Goal: Find specific page/section: Find specific page/section

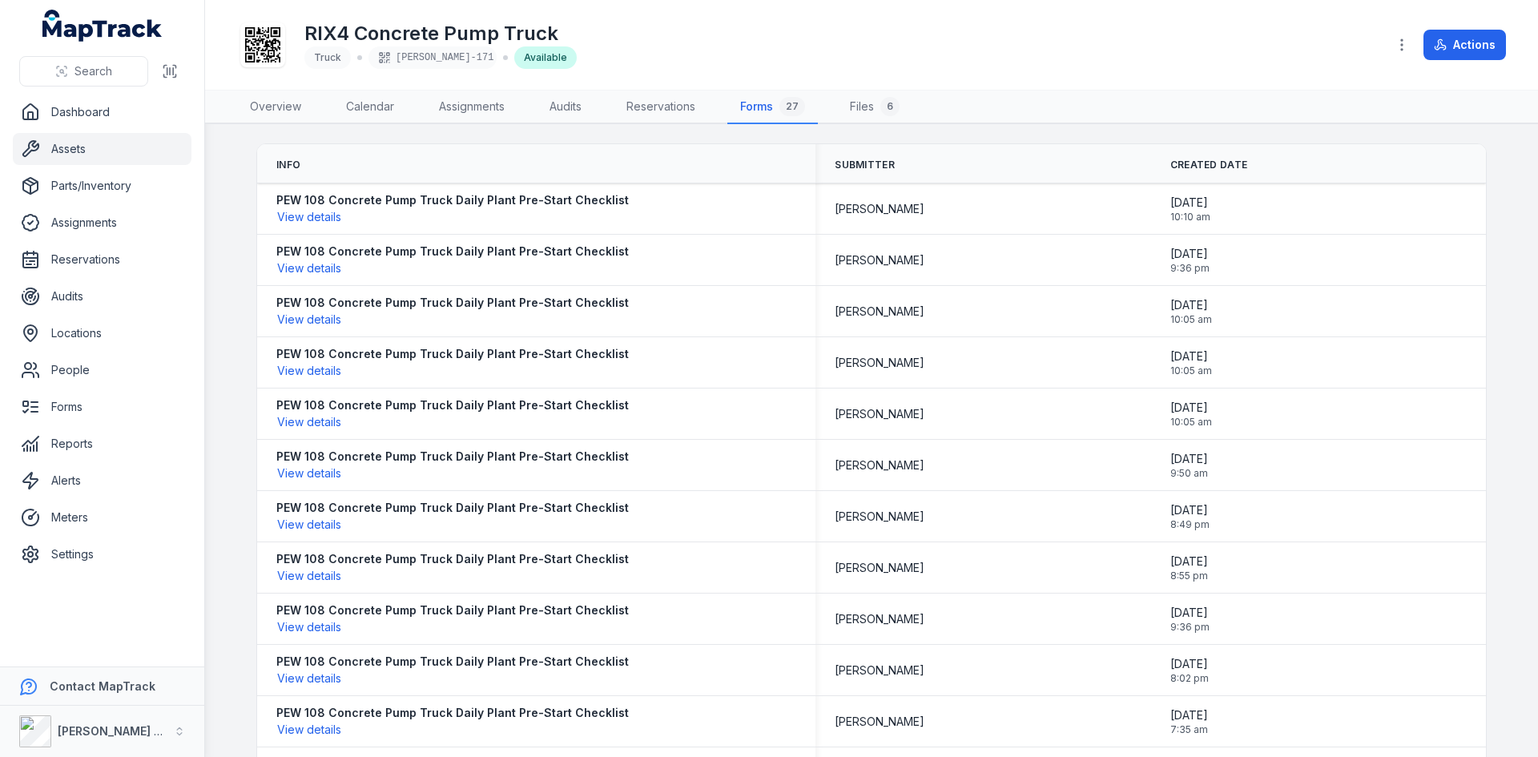
click at [119, 79] on button "Search" at bounding box center [83, 71] width 129 height 30
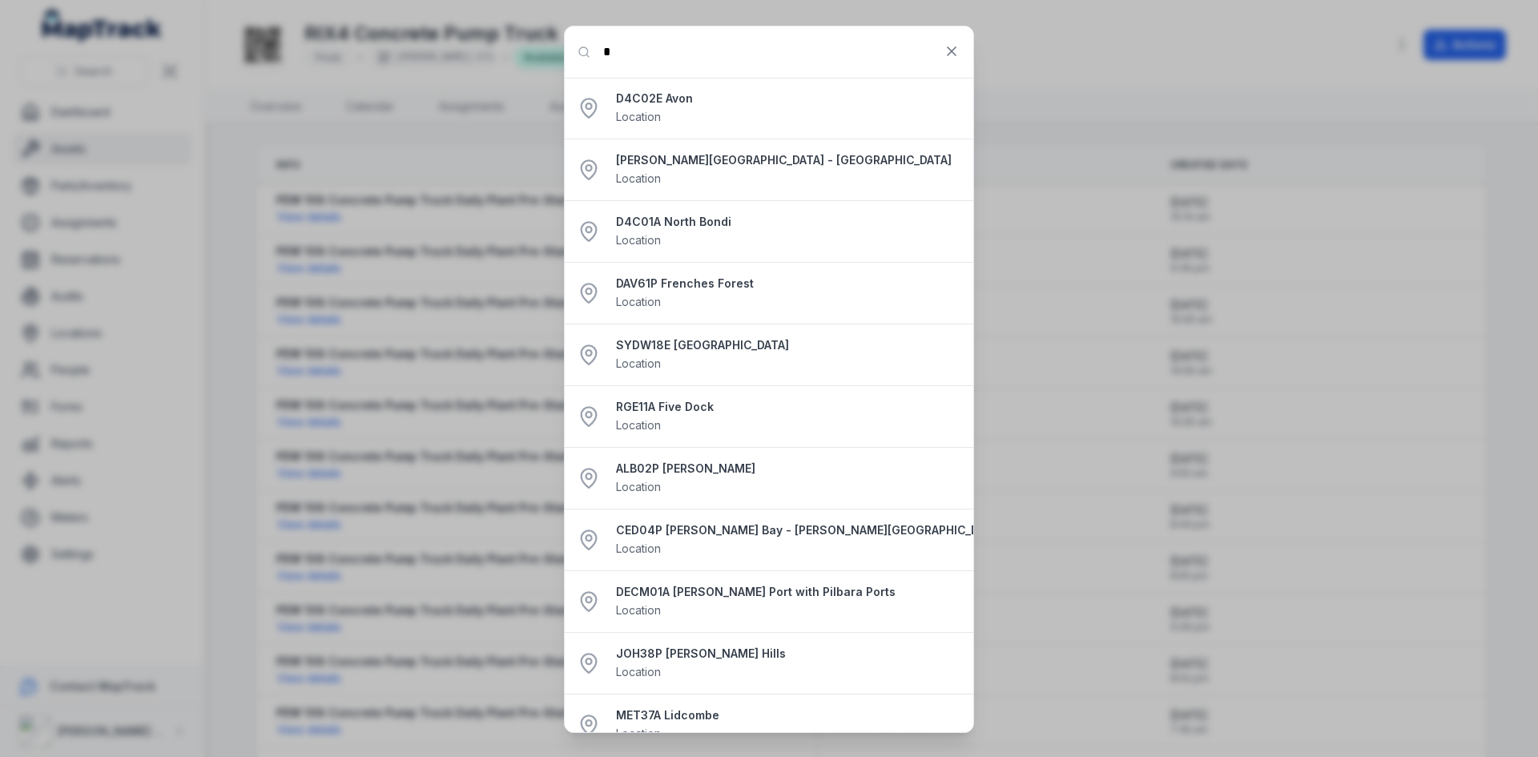
type input "***"
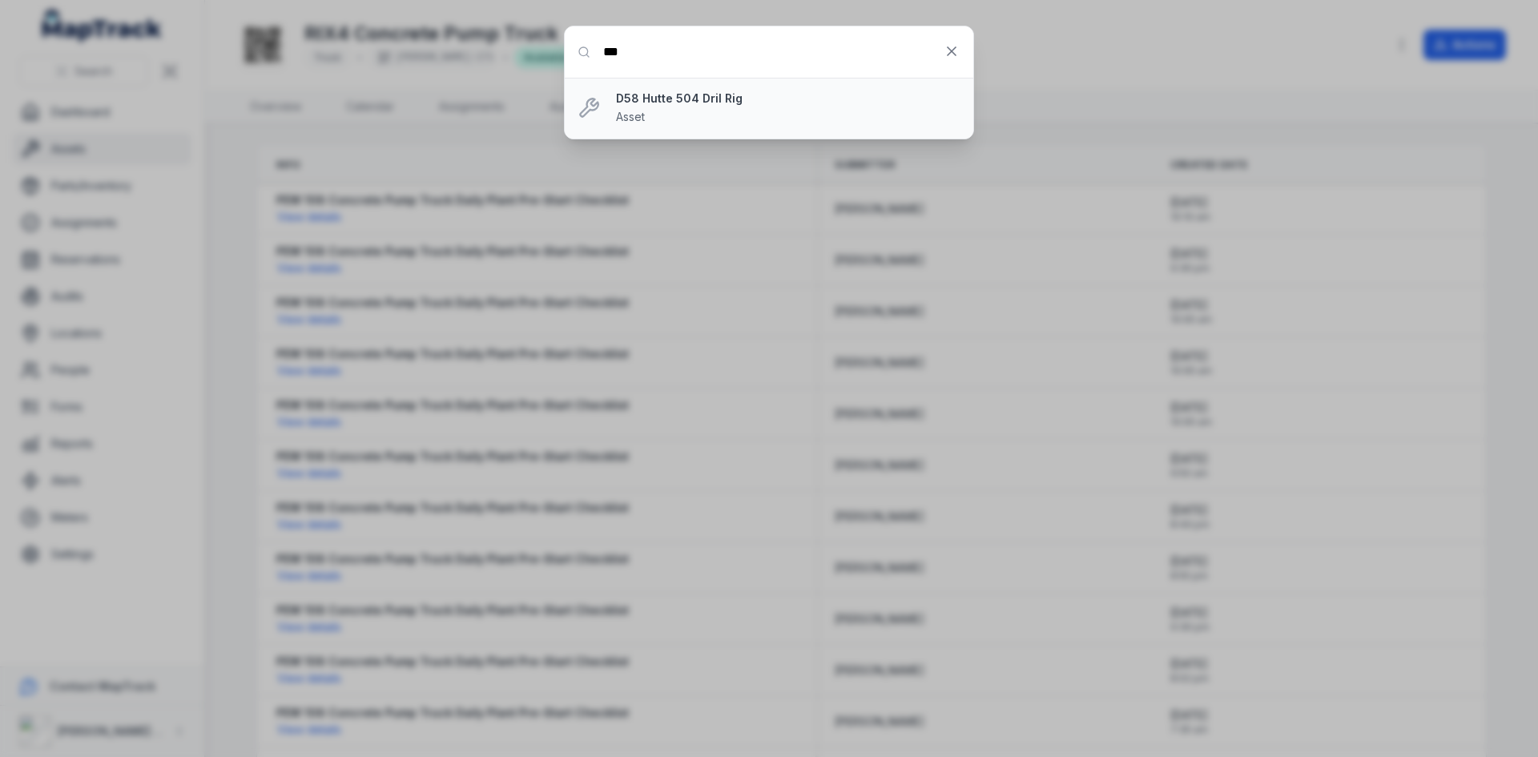
click at [686, 105] on strong "D58 Hutte 504 Dril Rig" at bounding box center [788, 98] width 344 height 16
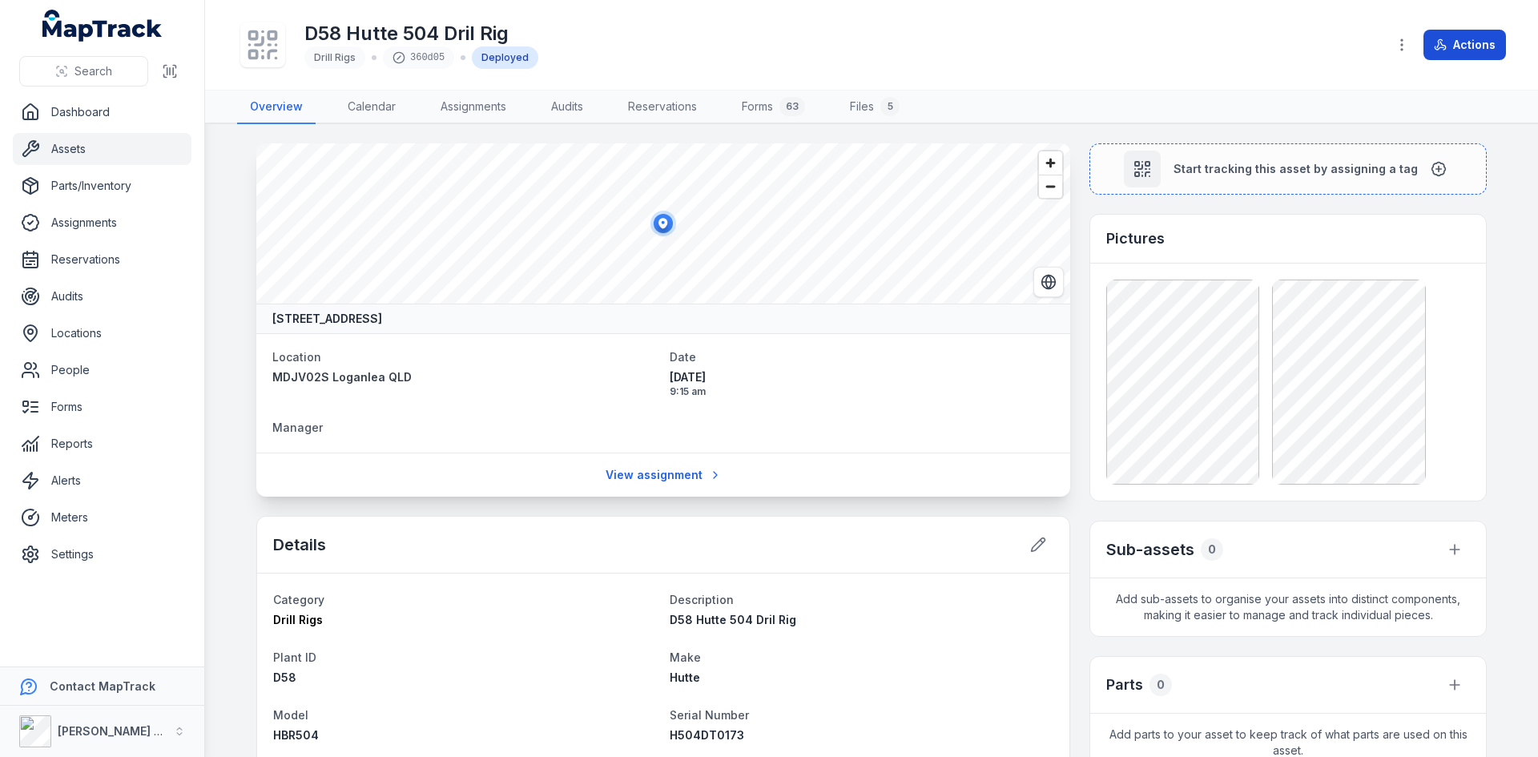
click at [1453, 31] on button "Actions" at bounding box center [1464, 45] width 82 height 30
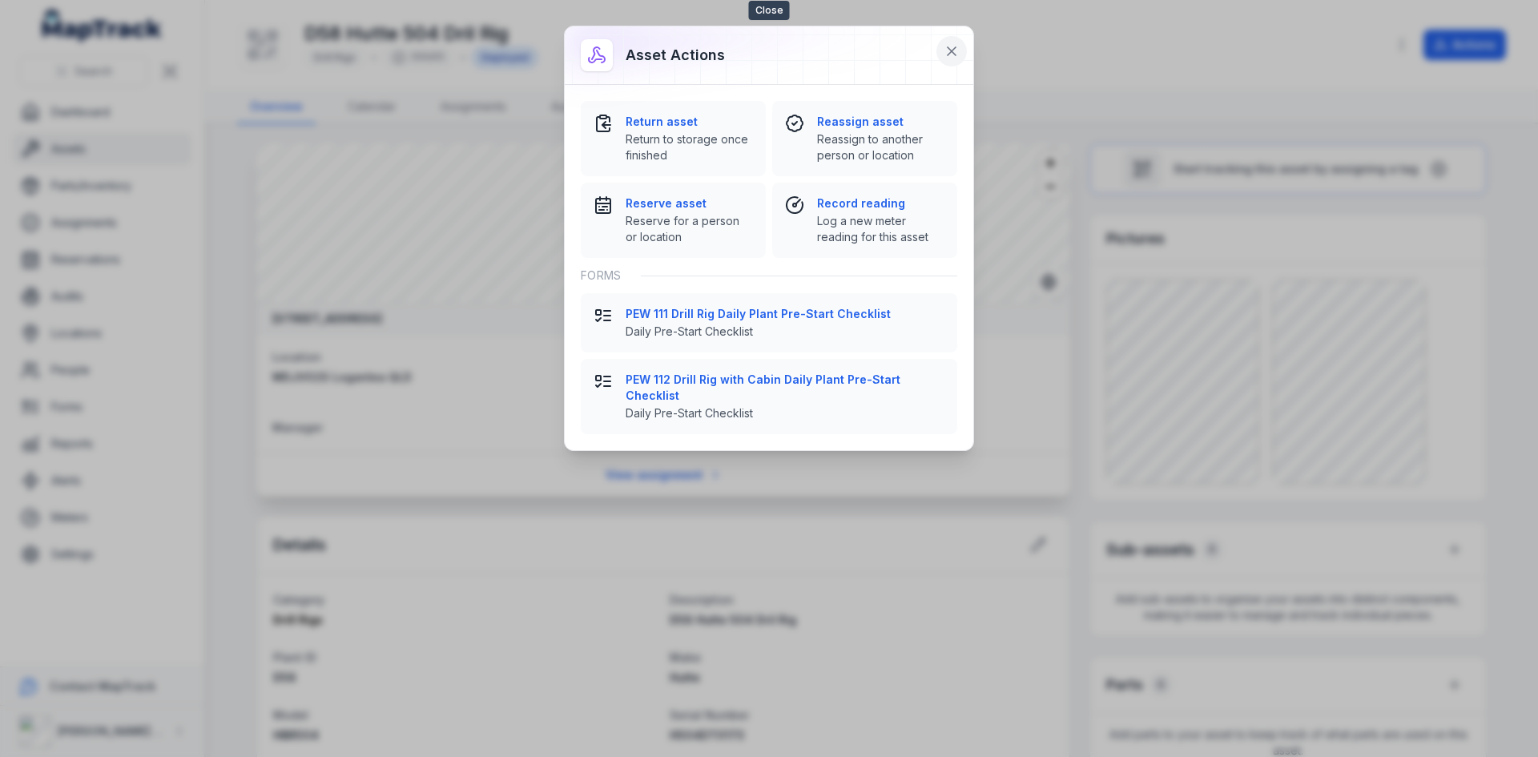
click at [956, 53] on icon at bounding box center [951, 51] width 16 height 16
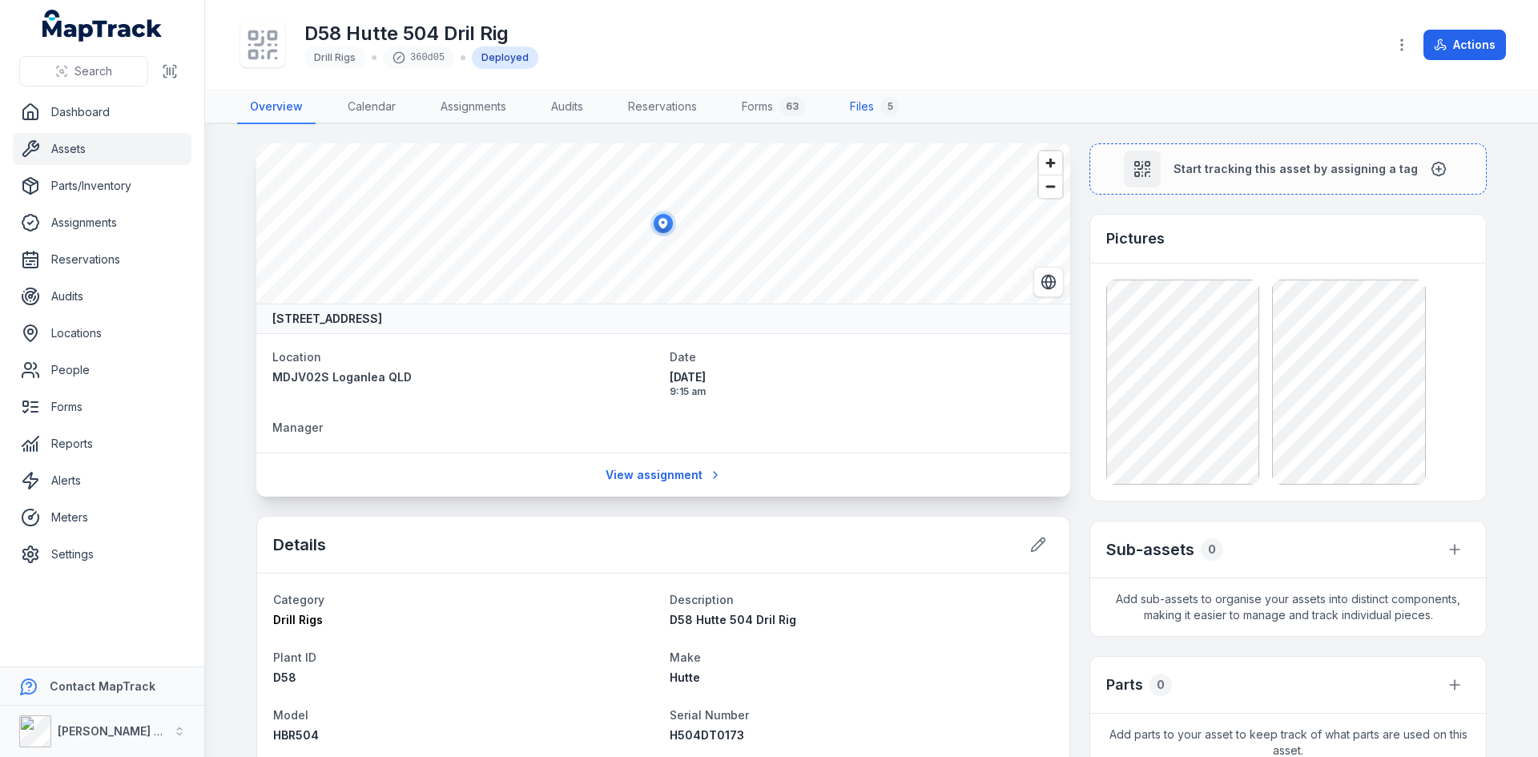
click at [870, 107] on link "Files 5" at bounding box center [874, 107] width 75 height 34
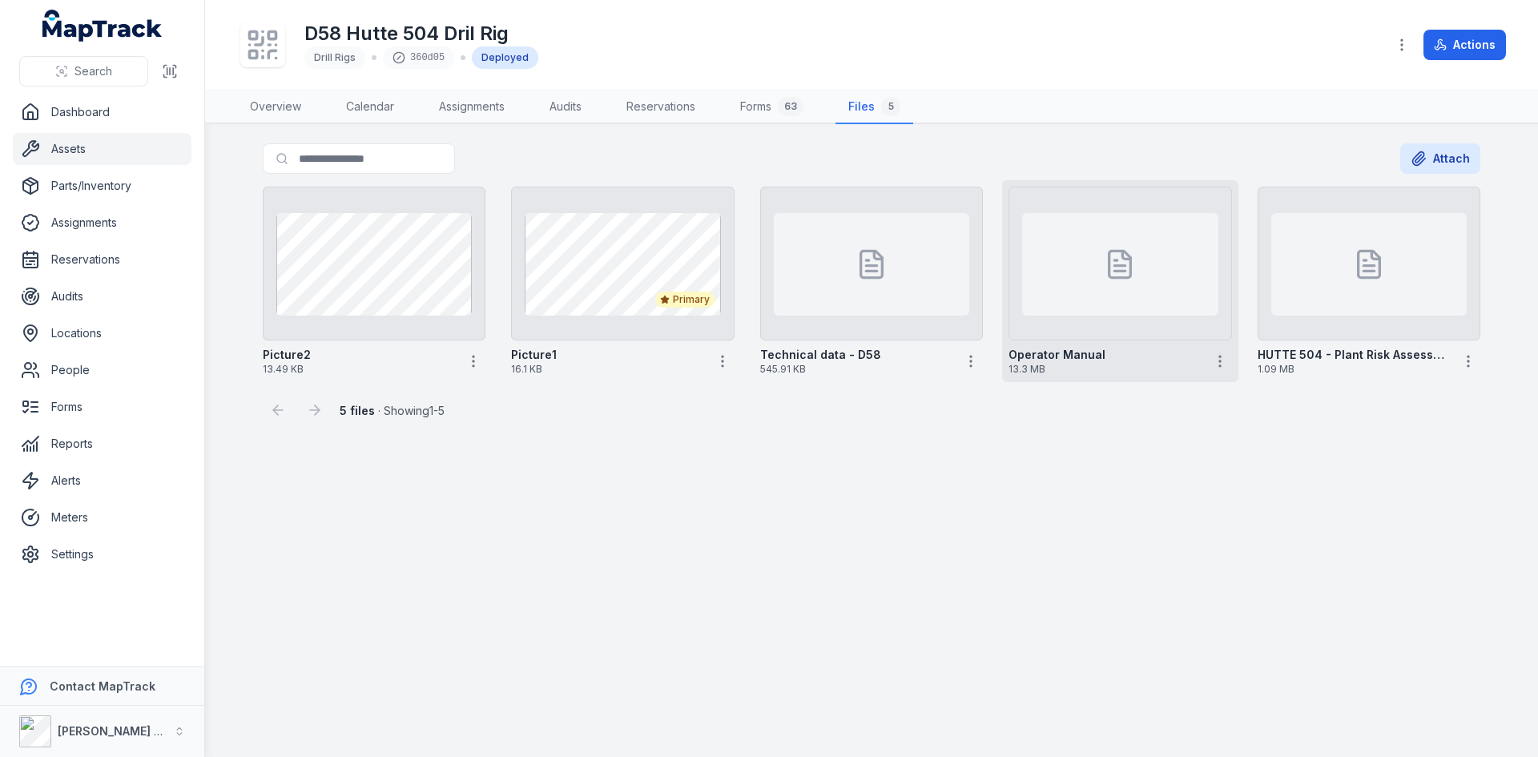
click at [1053, 267] on div at bounding box center [1119, 264] width 195 height 103
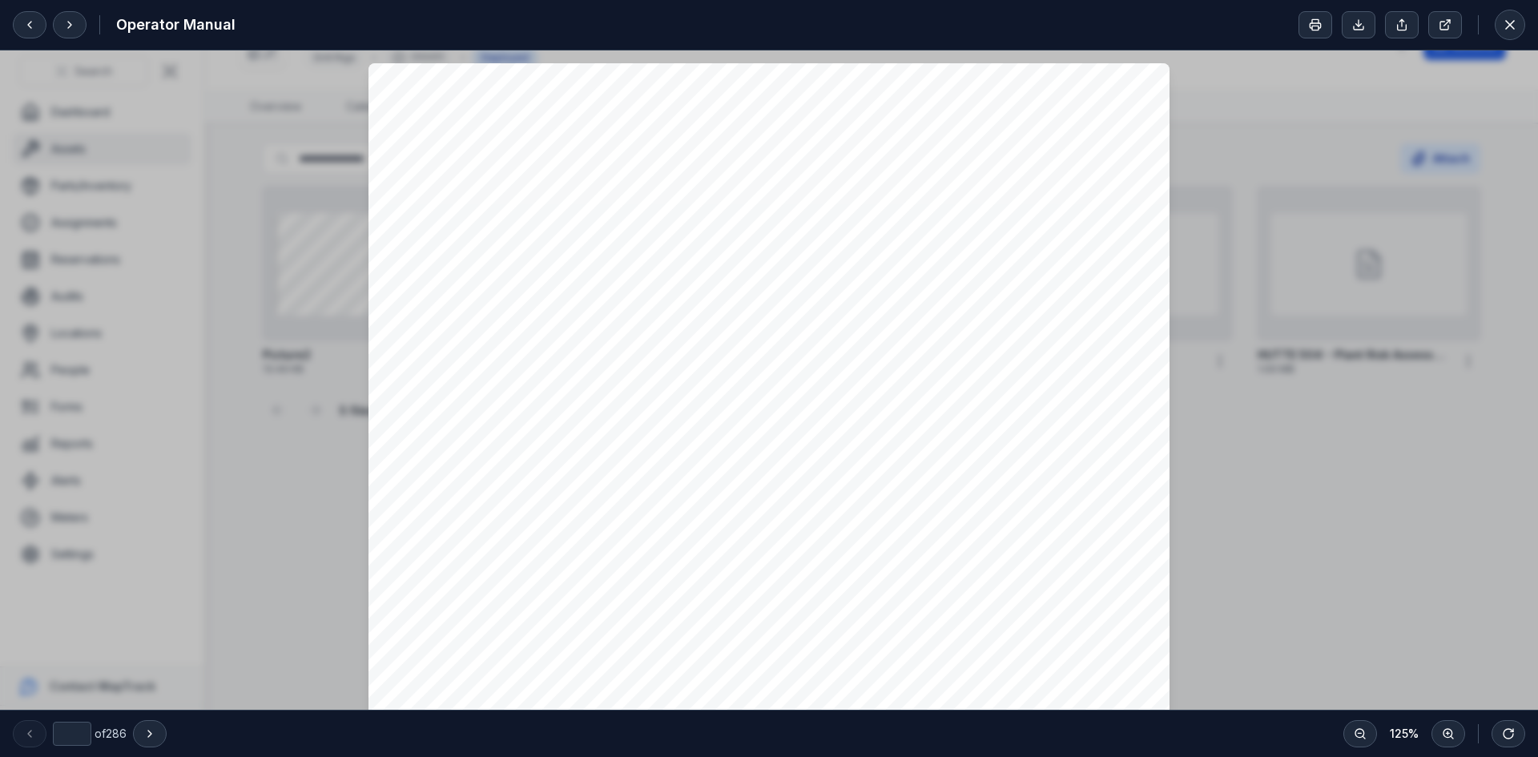
scroll to position [320, 0]
type input "*"
click at [1509, 21] on icon at bounding box center [1510, 25] width 16 height 16
